Goal: Task Accomplishment & Management: Complete application form

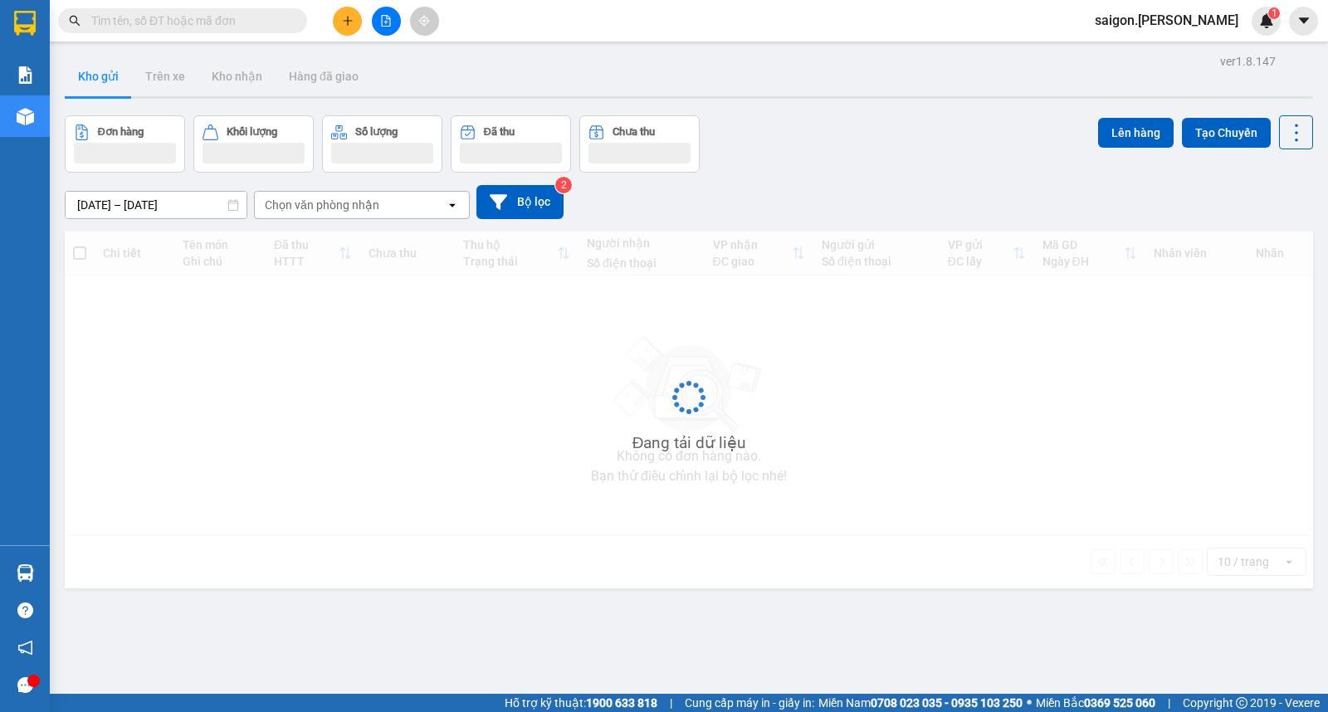
click at [345, 27] on button at bounding box center [347, 21] width 29 height 29
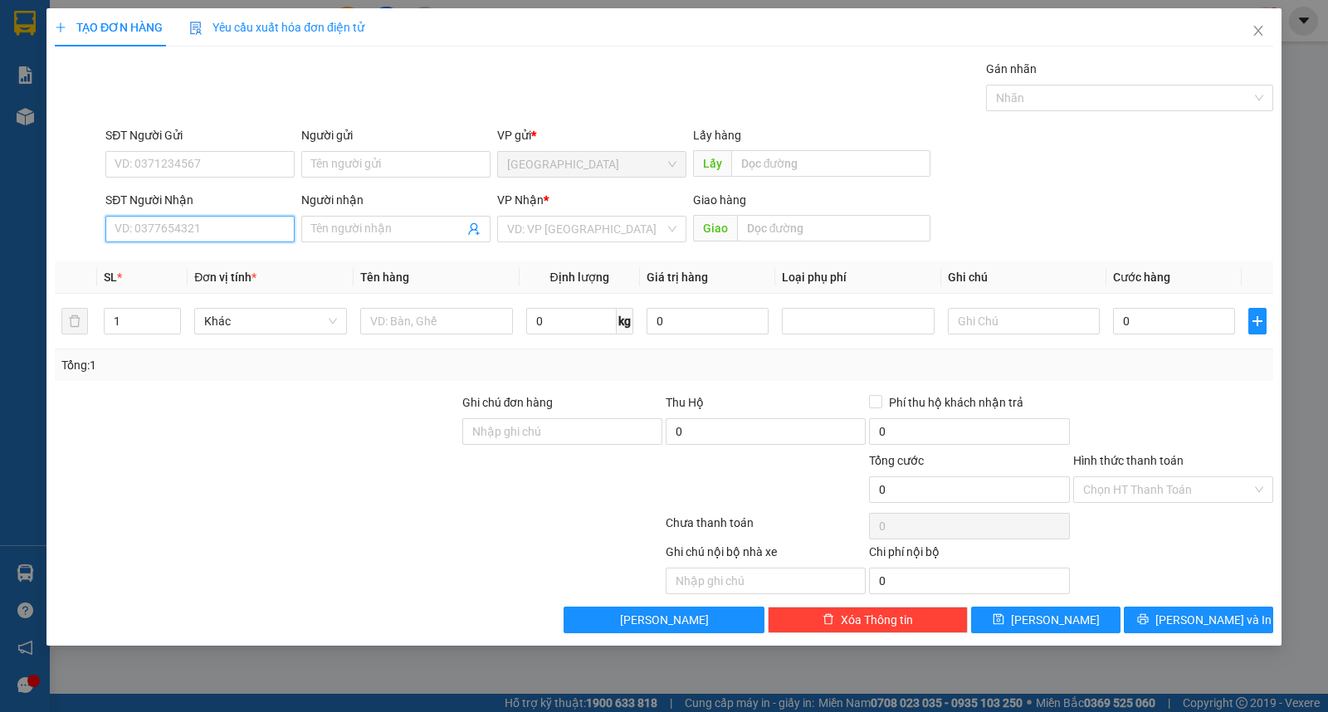
click at [172, 237] on input "SĐT Người Nhận" at bounding box center [199, 229] width 189 height 27
type input "0905858187"
type input "thùy"
type input "ư"
type input "hoa"
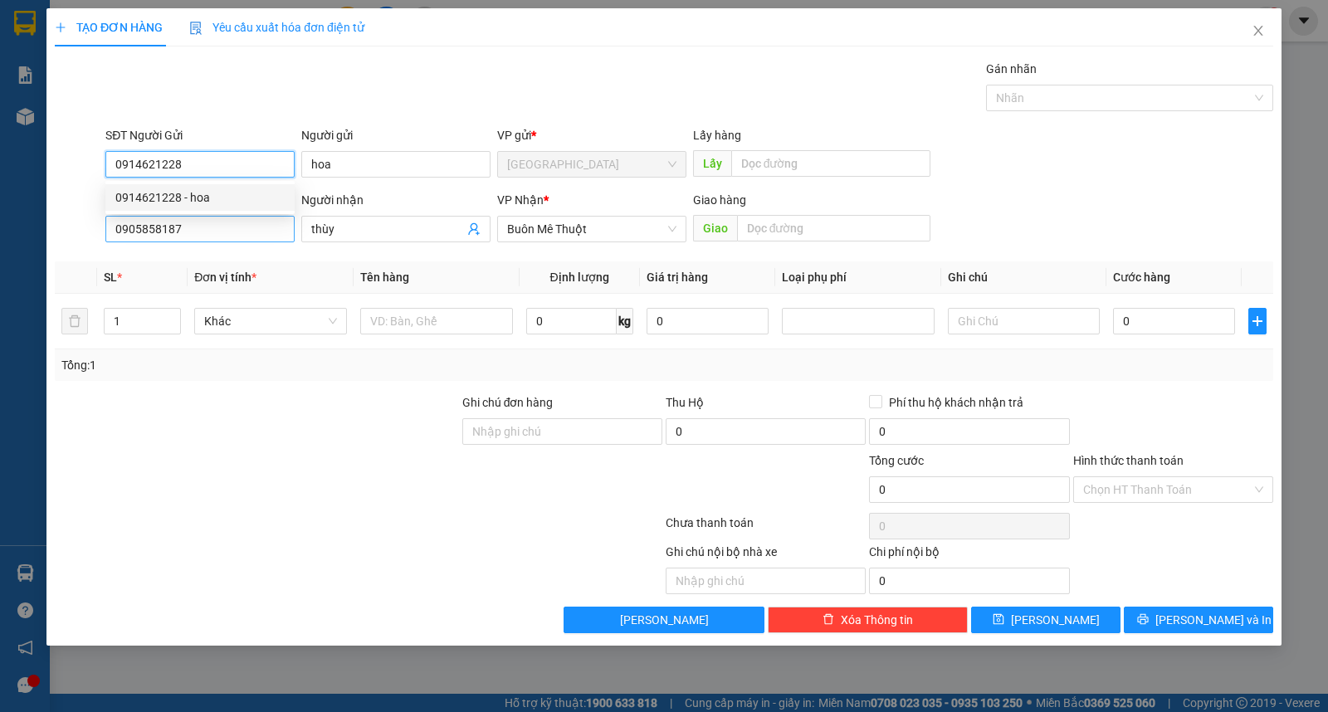
type input "0914621228"
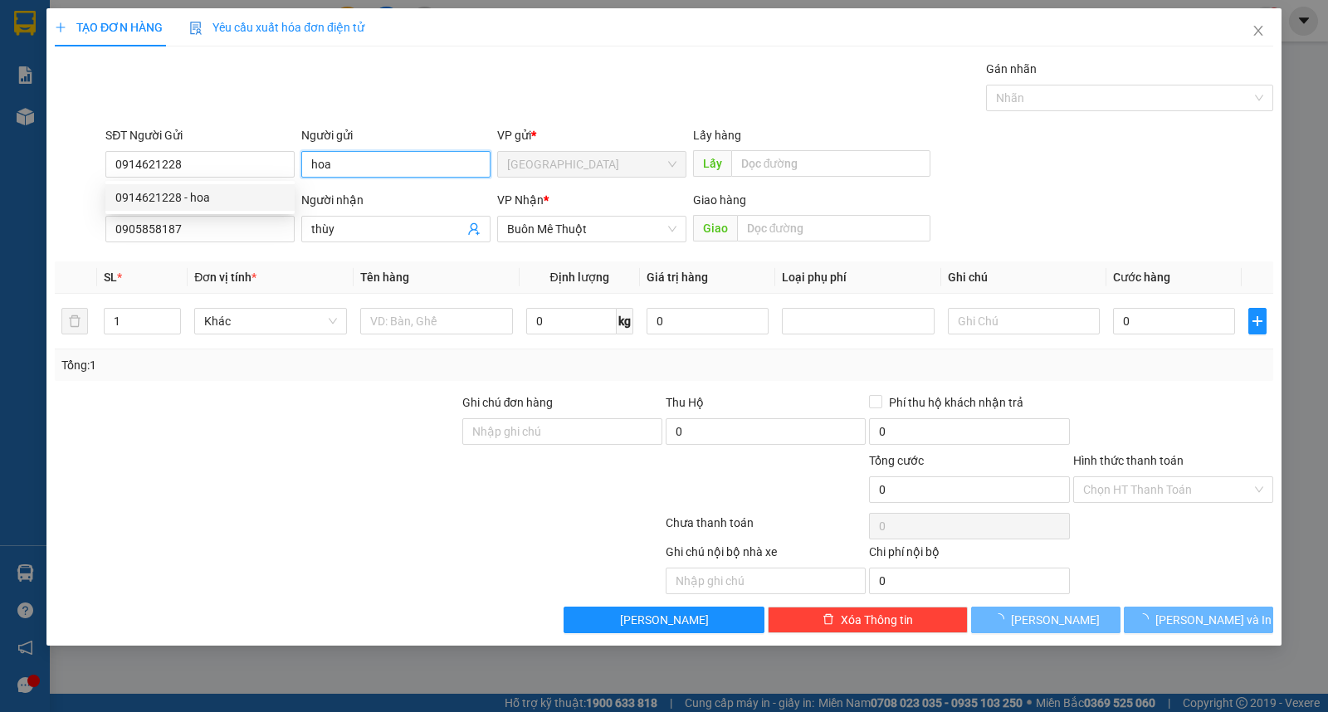
type input "30.000"
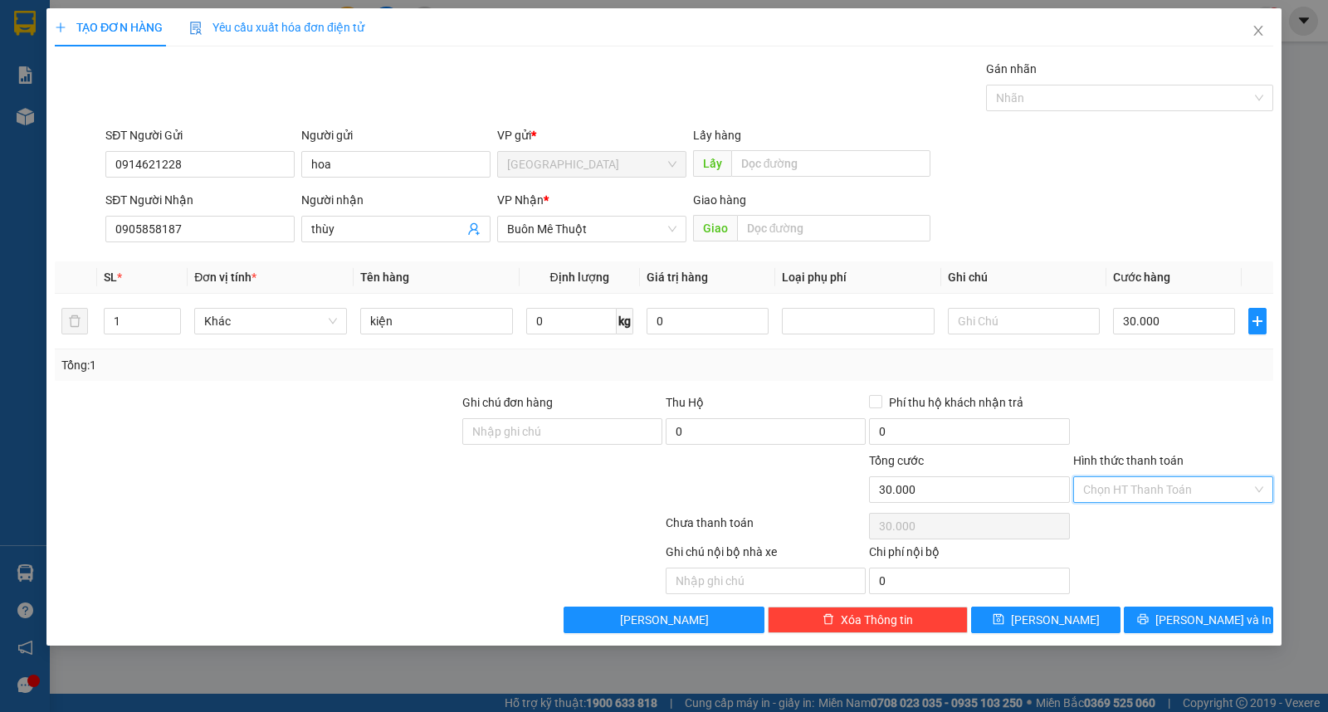
click at [1157, 490] on input "Hình thức thanh toán" at bounding box center [1167, 489] width 169 height 25
drag, startPoint x: 1166, startPoint y: 529, endPoint x: 1173, endPoint y: 552, distance: 24.2
click at [1166, 530] on div "Tại văn phòng" at bounding box center [1173, 523] width 180 height 18
type input "0"
click at [1148, 619] on icon "printer" at bounding box center [1142, 619] width 11 height 11
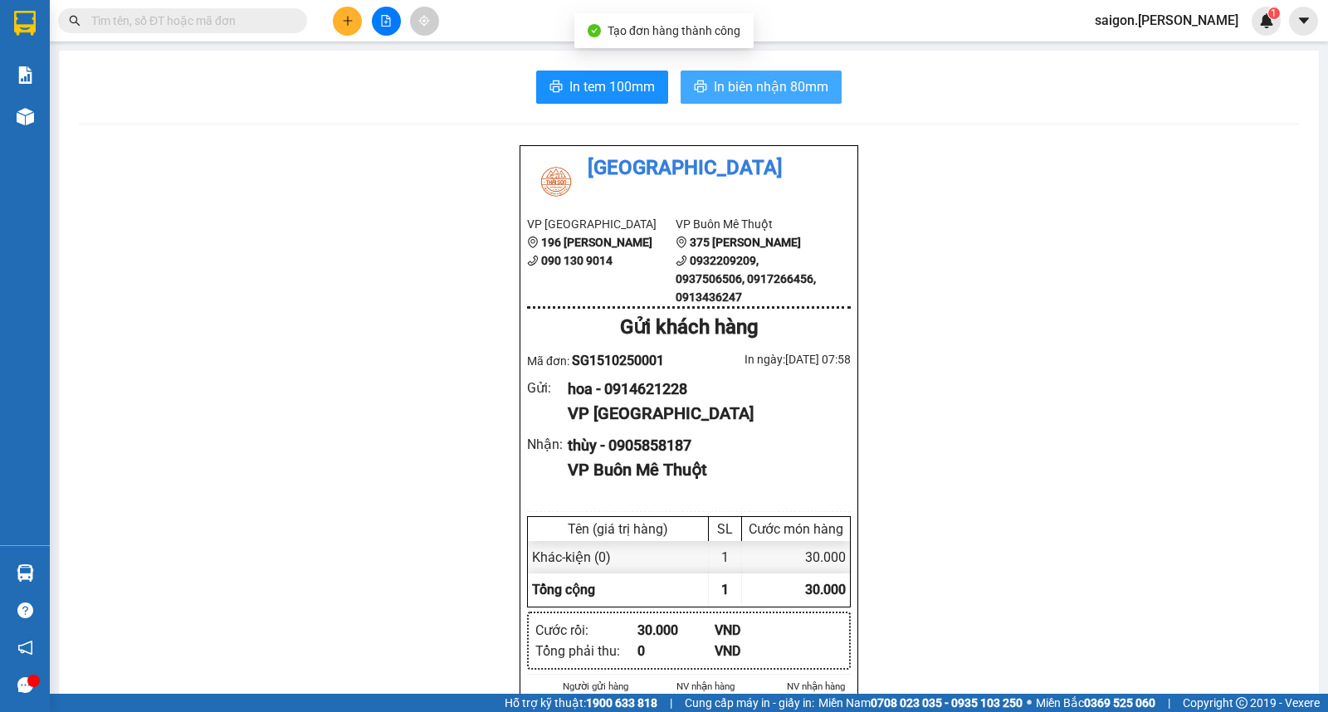
click at [787, 86] on span "In biên nhận 80mm" at bounding box center [771, 86] width 115 height 21
